Goal: Entertainment & Leisure: Browse casually

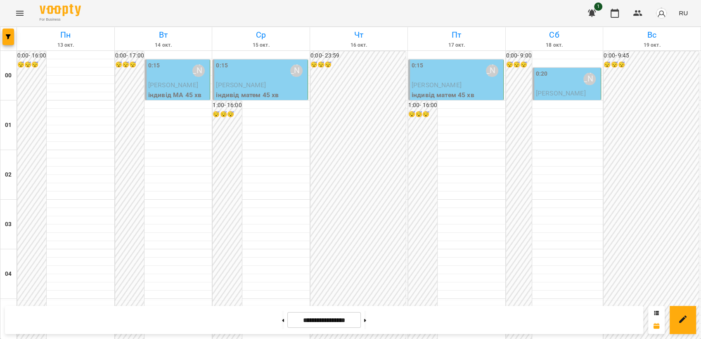
scroll to position [525, 0]
click at [683, 12] on span "RU" at bounding box center [683, 13] width 9 height 9
click at [666, 45] on div "Українська" at bounding box center [668, 46] width 42 height 15
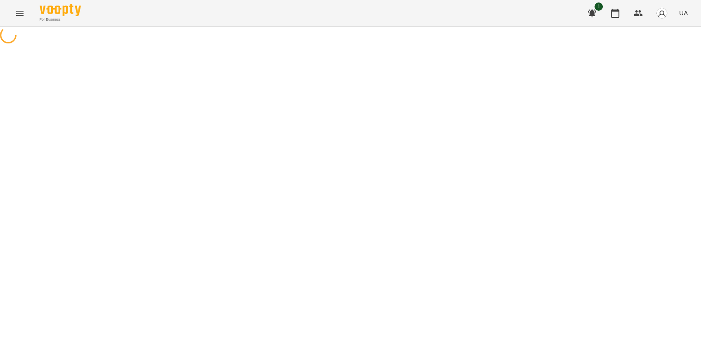
click at [18, 15] on icon "Menu" at bounding box center [19, 13] width 7 height 5
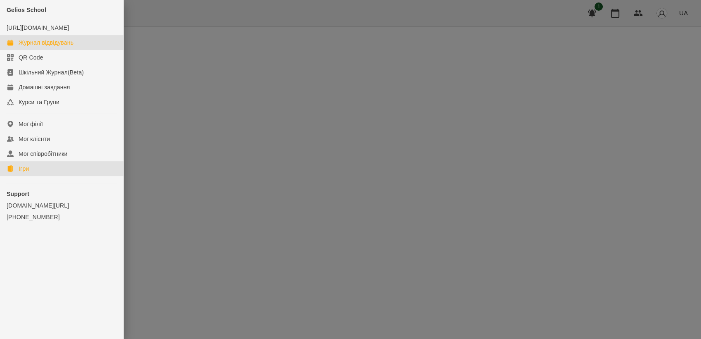
click at [40, 176] on link "Ігри" at bounding box center [61, 168] width 123 height 15
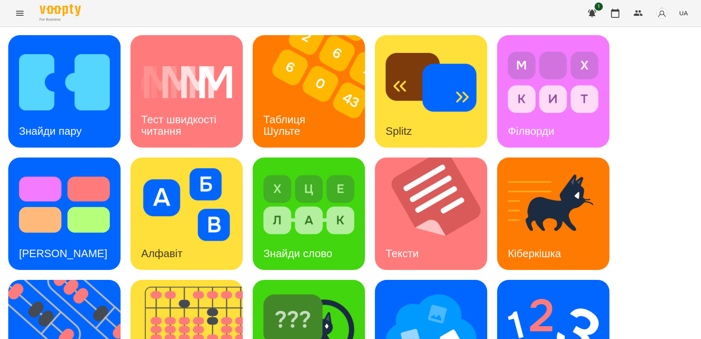
scroll to position [183, 0]
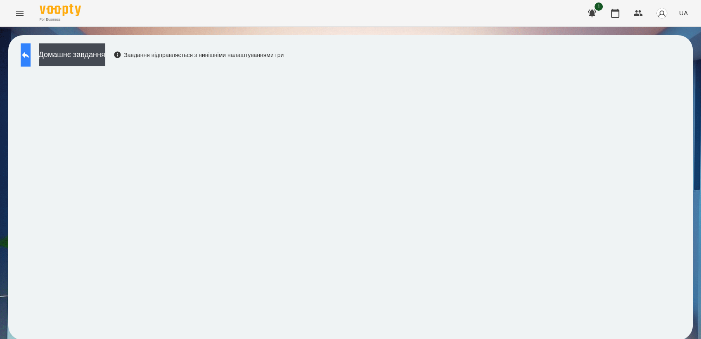
click at [31, 55] on icon at bounding box center [26, 55] width 10 height 10
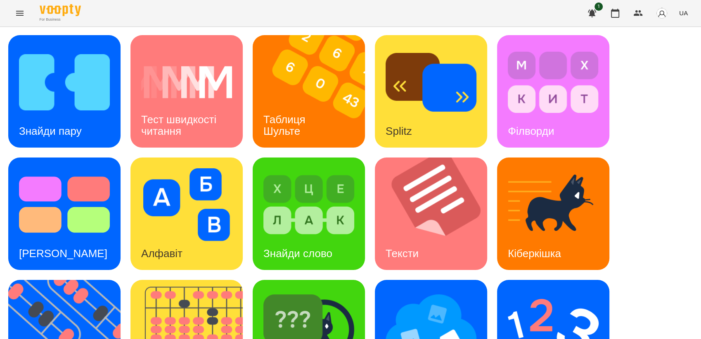
scroll to position [183, 0]
click at [543, 290] on img at bounding box center [553, 326] width 91 height 73
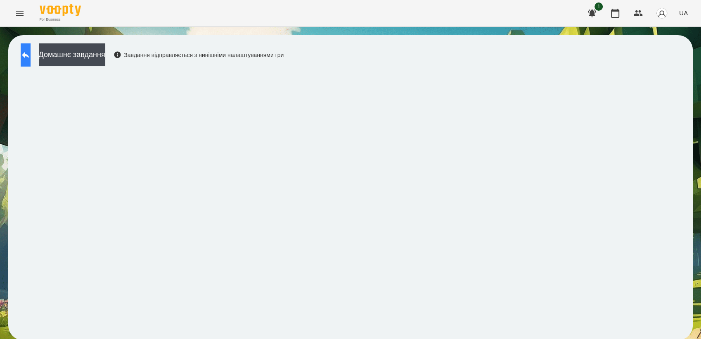
click at [31, 51] on icon at bounding box center [26, 55] width 10 height 10
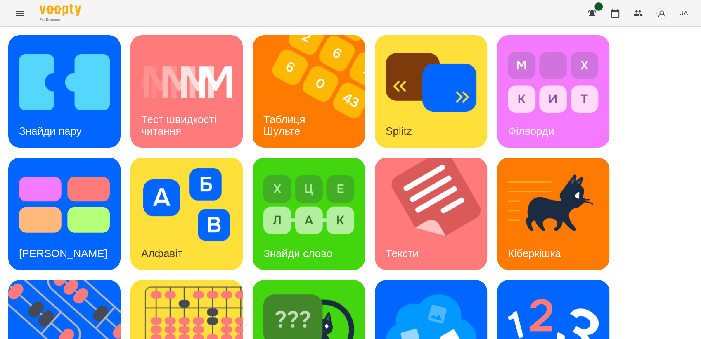
scroll to position [138, 0]
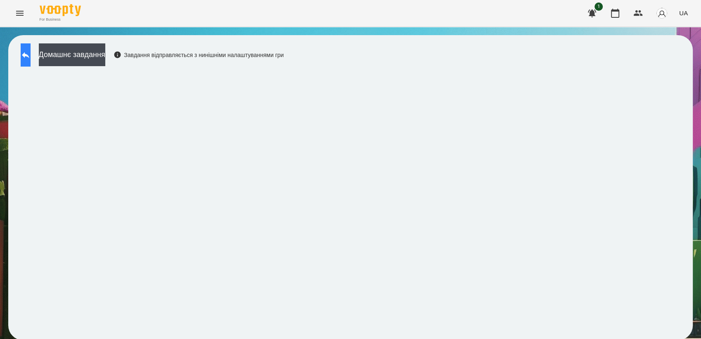
click at [31, 52] on icon at bounding box center [26, 55] width 10 height 10
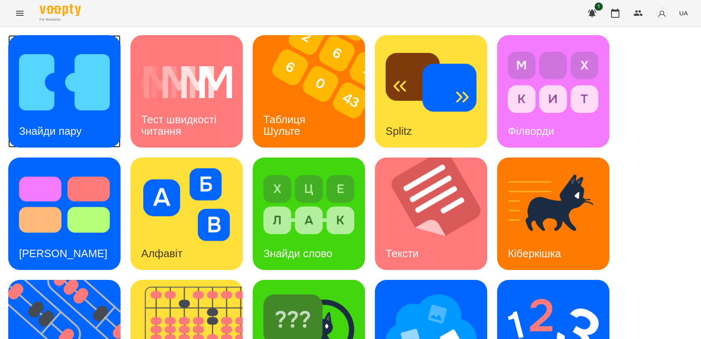
click at [63, 97] on img at bounding box center [64, 82] width 91 height 73
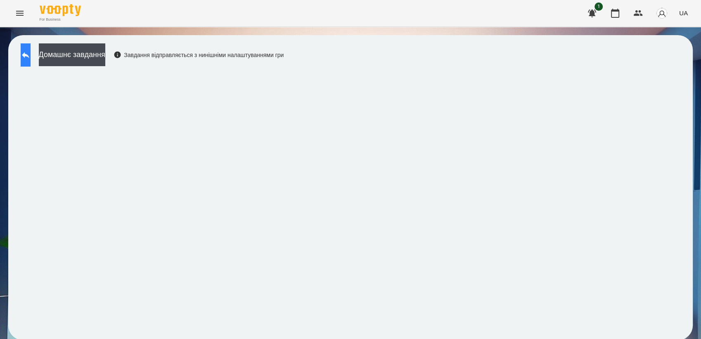
click at [29, 55] on icon at bounding box center [25, 55] width 7 height 6
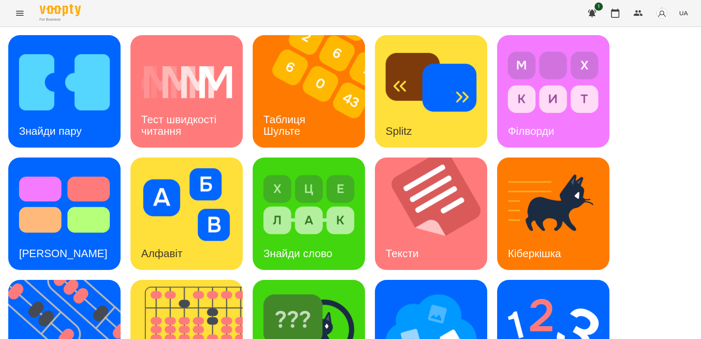
scroll to position [183, 0]
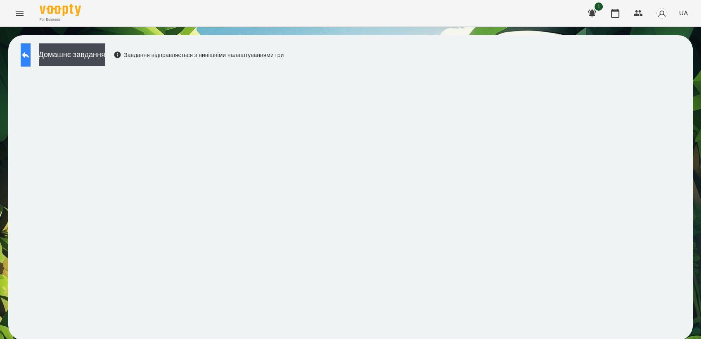
click at [29, 51] on icon at bounding box center [26, 55] width 10 height 10
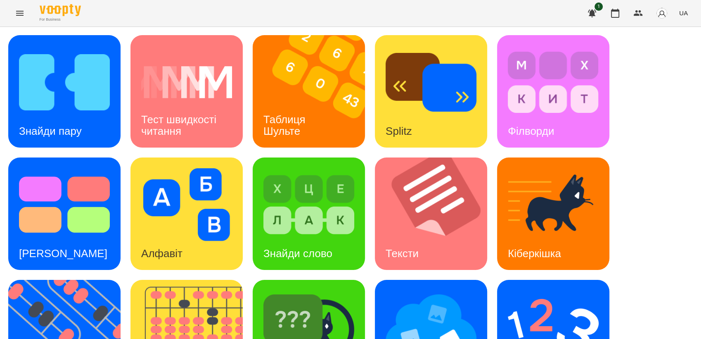
scroll to position [183, 0]
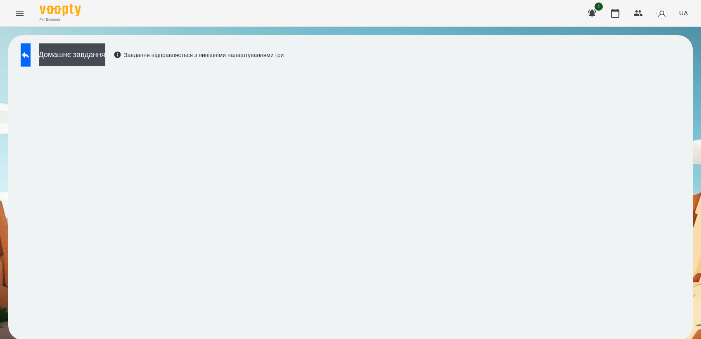
scroll to position [1, 0]
click at [30, 51] on icon at bounding box center [26, 55] width 10 height 10
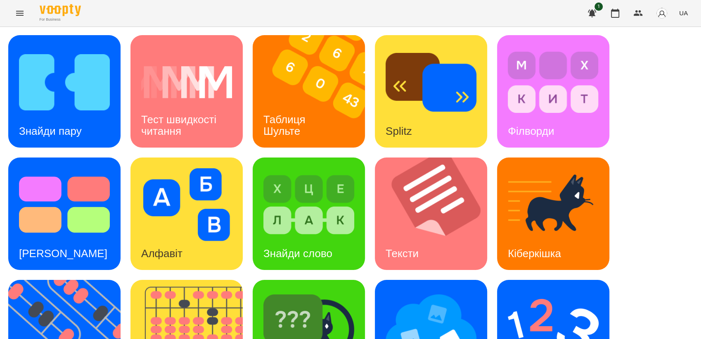
scroll to position [183, 0]
click at [515, 290] on img at bounding box center [553, 326] width 91 height 73
